Goal: Register for event/course

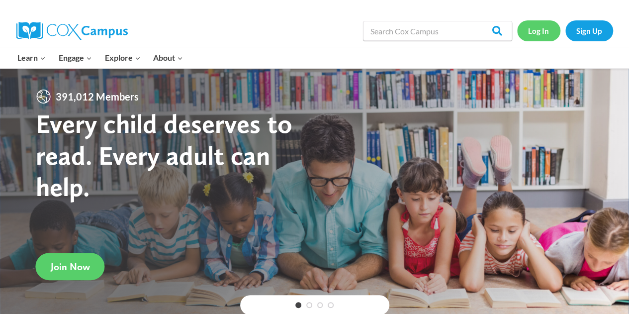
click at [549, 30] on link "Log In" at bounding box center [538, 30] width 43 height 20
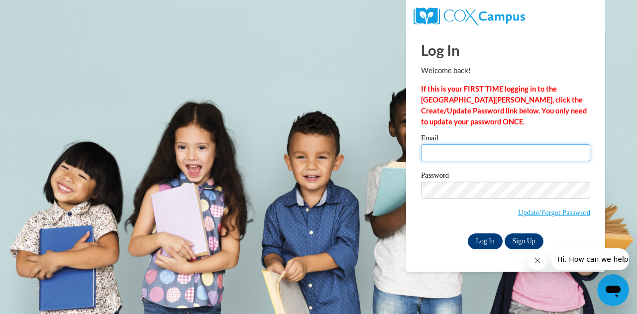
type input "njrivera@gbaps.org"
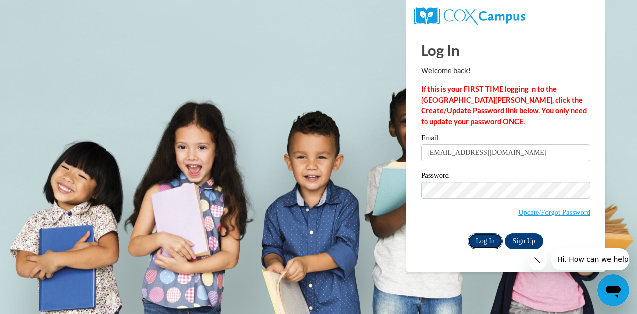
click at [479, 242] on input "Log In" at bounding box center [484, 241] width 35 height 16
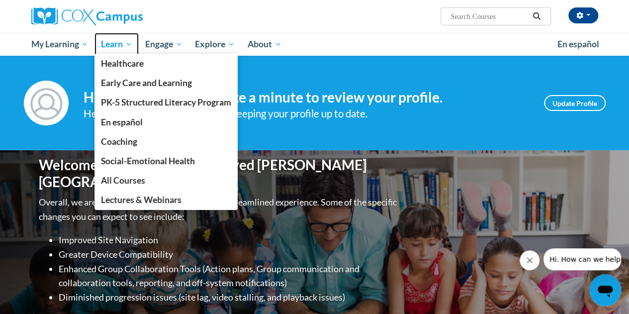
click at [117, 41] on span "Learn" at bounding box center [116, 44] width 31 height 12
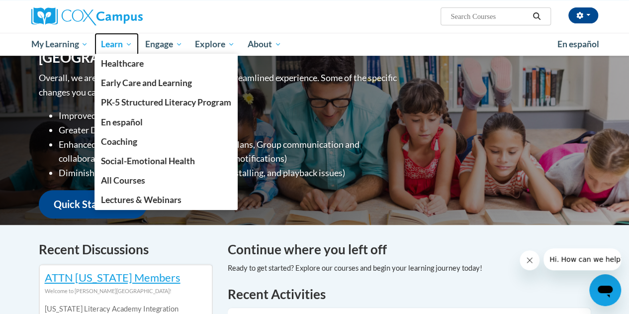
scroll to position [246, 0]
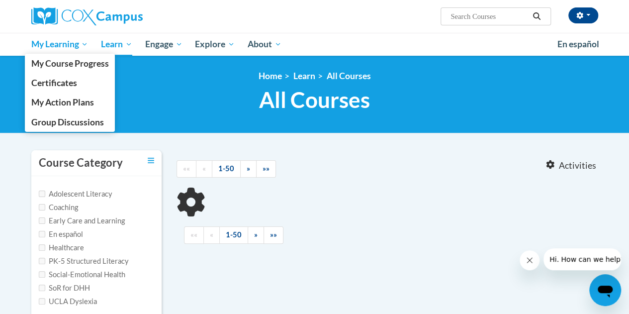
click at [66, 47] on span "My Learning" at bounding box center [59, 44] width 57 height 12
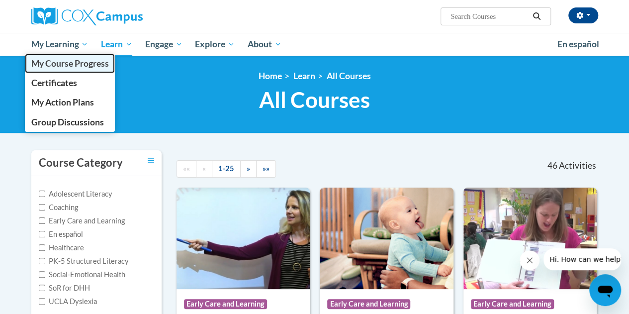
click at [93, 66] on span "My Course Progress" at bounding box center [70, 63] width 78 height 10
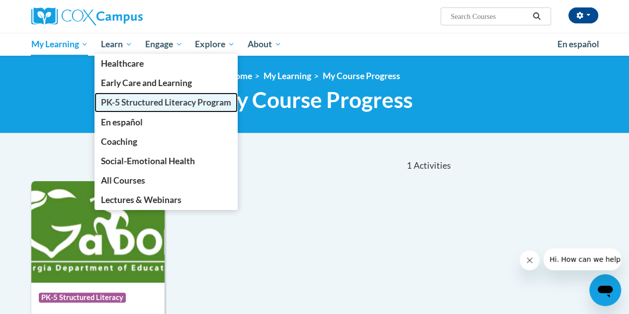
click at [151, 104] on span "PK-5 Structured Literacy Program" at bounding box center [166, 102] width 130 height 10
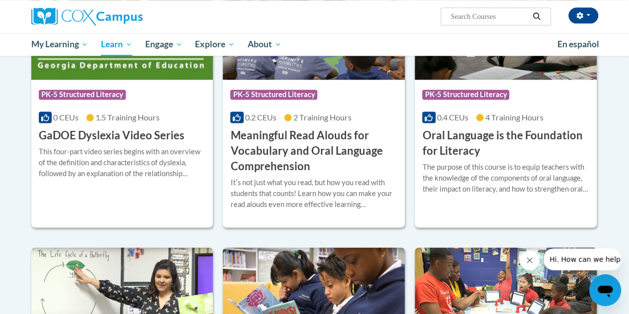
scroll to position [656, 0]
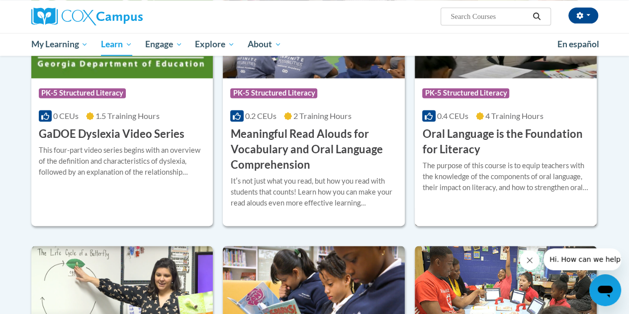
click at [444, 147] on h3 "Oral Language is the Foundation for Literacy" at bounding box center [505, 141] width 167 height 31
click at [436, 143] on h3 "Oral Language is the Foundation for Literacy" at bounding box center [505, 141] width 167 height 31
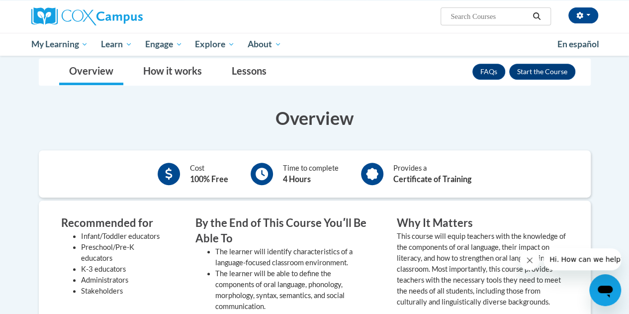
scroll to position [138, 0]
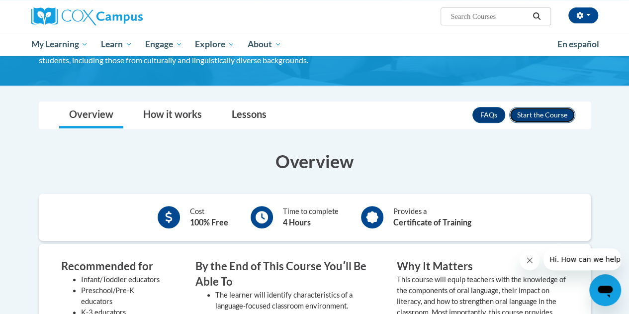
click at [523, 121] on button "Enroll" at bounding box center [542, 115] width 66 height 16
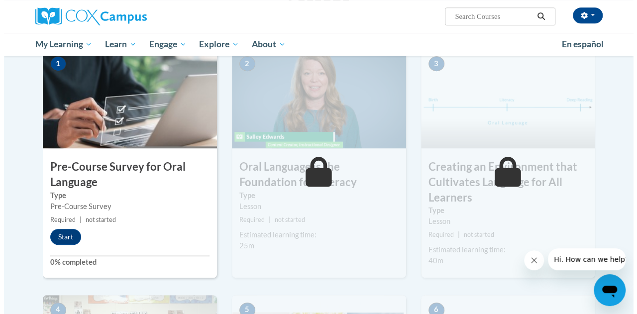
scroll to position [250, 0]
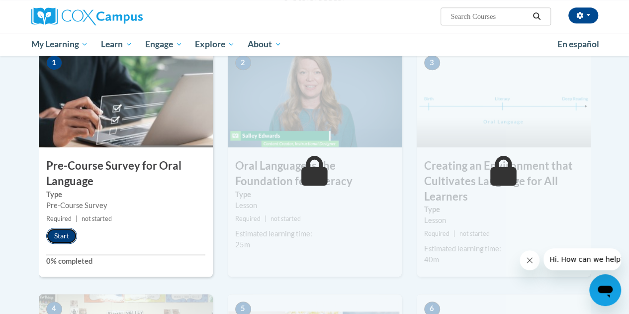
click at [54, 237] on button "Start" at bounding box center [61, 236] width 31 height 16
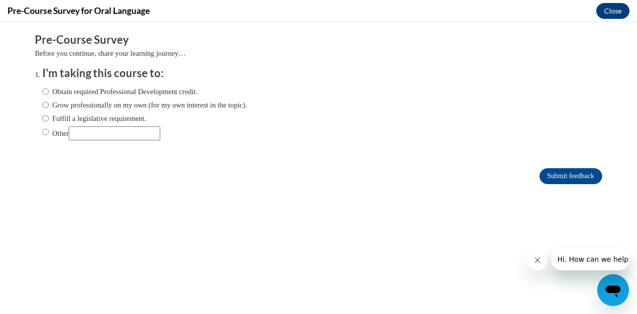
scroll to position [0, 0]
click at [42, 106] on input "Grow professionally on my own (for my own interest in the topic)." at bounding box center [45, 104] width 6 height 11
radio input "true"
click at [542, 177] on input "Submit feedback" at bounding box center [570, 176] width 63 height 16
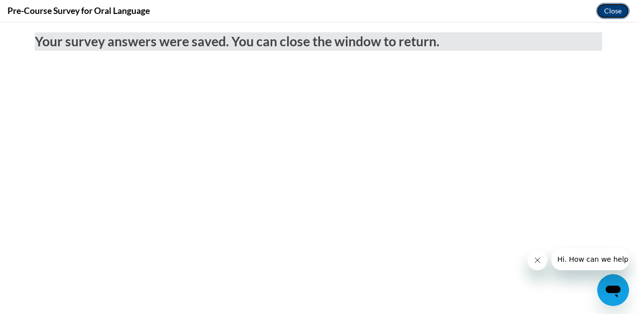
click at [607, 9] on button "Close" at bounding box center [612, 11] width 33 height 16
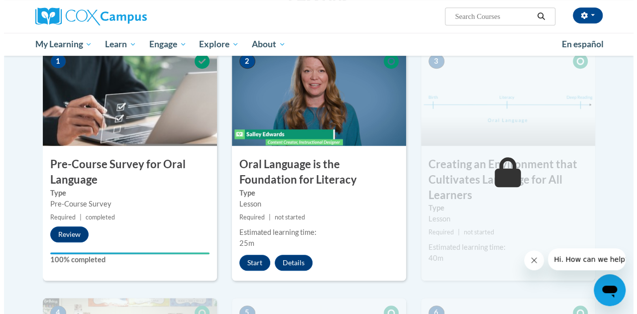
scroll to position [253, 0]
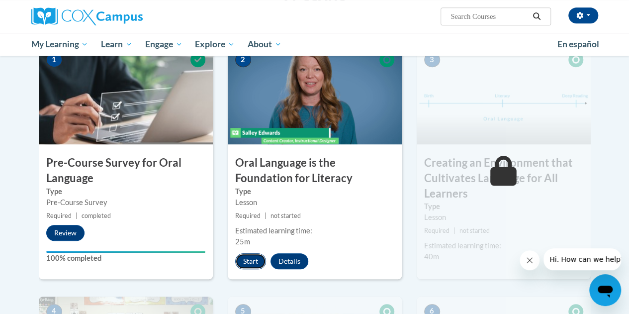
click at [249, 264] on button "Start" at bounding box center [250, 261] width 31 height 16
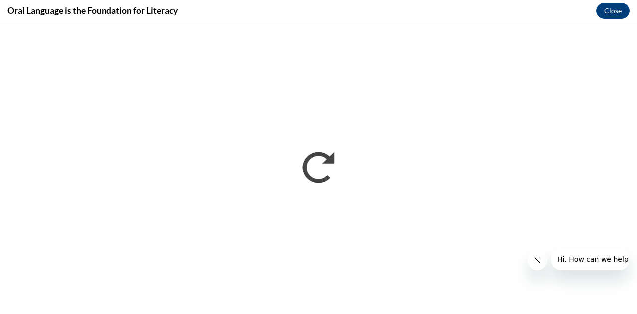
scroll to position [0, 0]
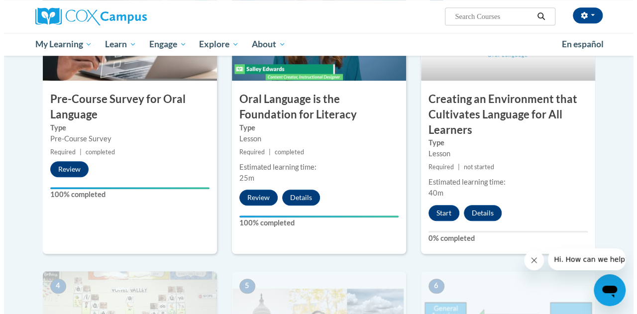
scroll to position [279, 0]
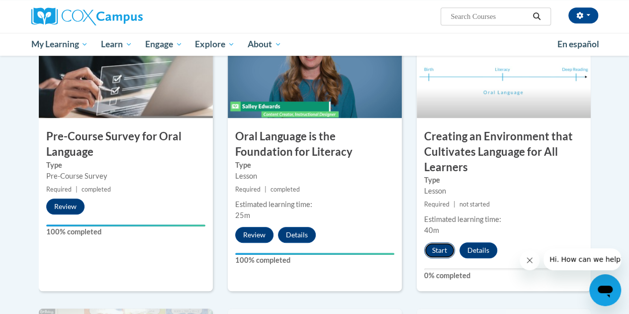
click at [434, 253] on button "Start" at bounding box center [439, 250] width 31 height 16
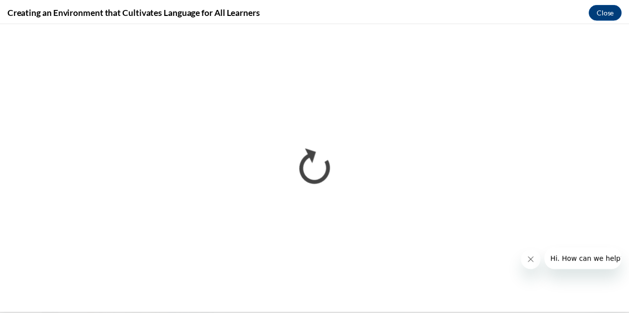
scroll to position [0, 0]
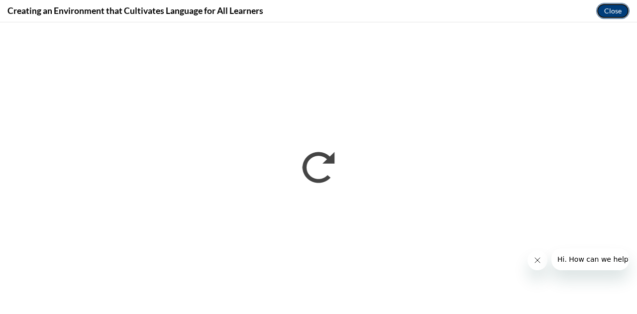
click at [613, 9] on button "Close" at bounding box center [612, 11] width 33 height 16
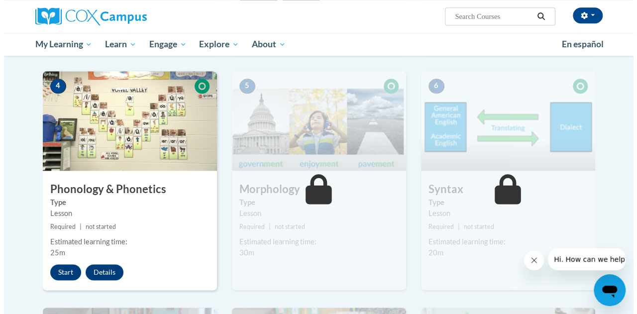
scroll to position [568, 0]
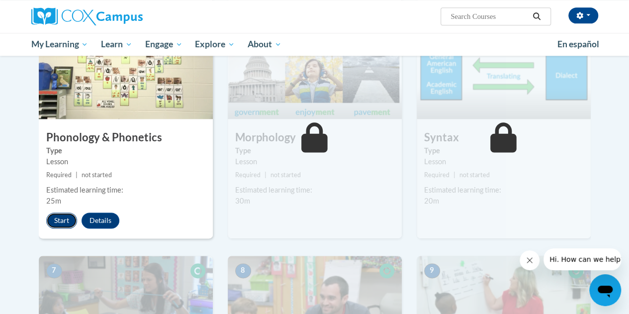
click at [63, 218] on button "Start" at bounding box center [61, 220] width 31 height 16
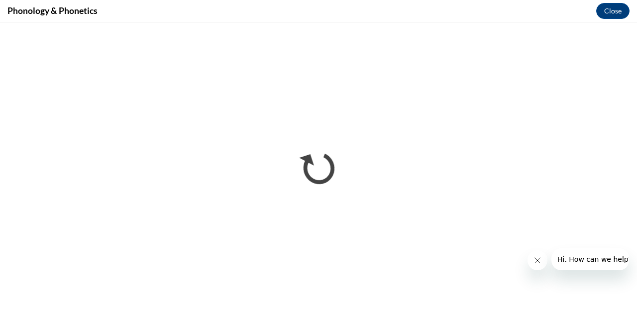
scroll to position [0, 0]
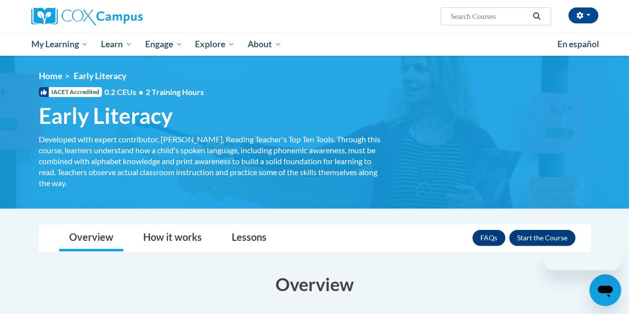
scroll to position [95, 0]
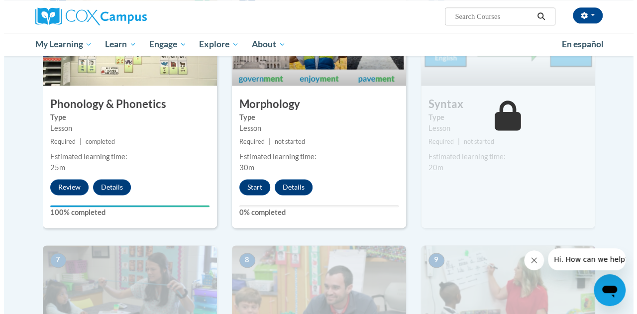
scroll to position [603, 0]
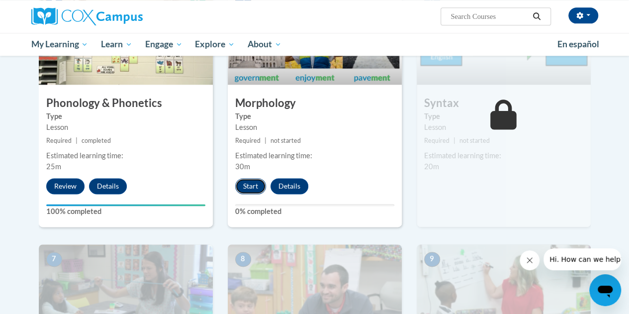
click at [244, 183] on button "Start" at bounding box center [250, 186] width 31 height 16
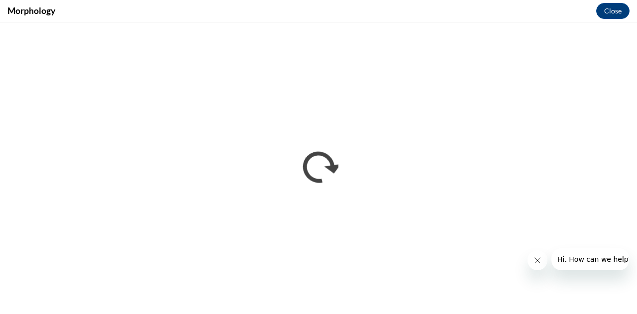
scroll to position [0, 0]
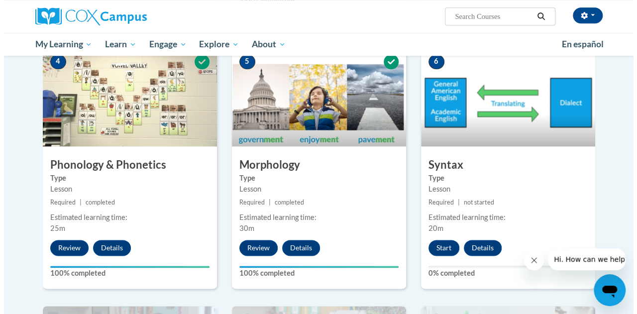
scroll to position [568, 0]
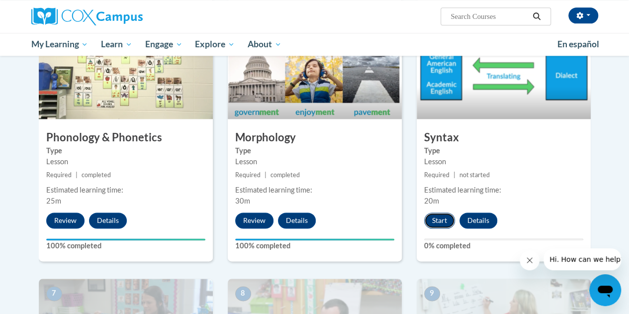
click at [435, 219] on button "Start" at bounding box center [439, 220] width 31 height 16
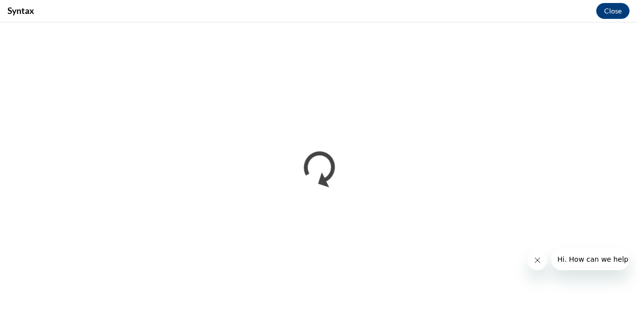
scroll to position [0, 0]
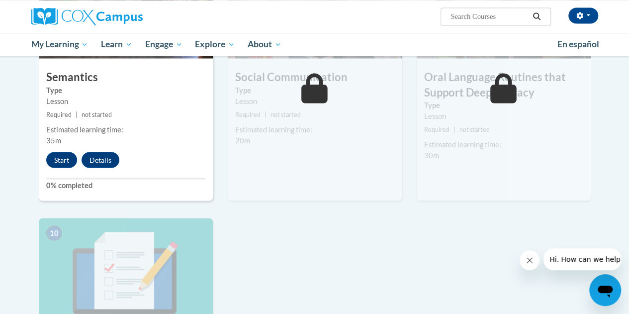
scroll to position [857, 0]
